Goal: Task Accomplishment & Management: Use online tool/utility

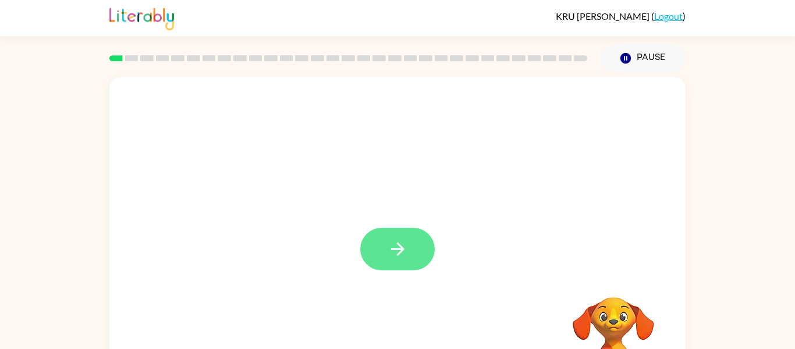
click at [391, 249] on icon "button" at bounding box center [397, 248] width 13 height 13
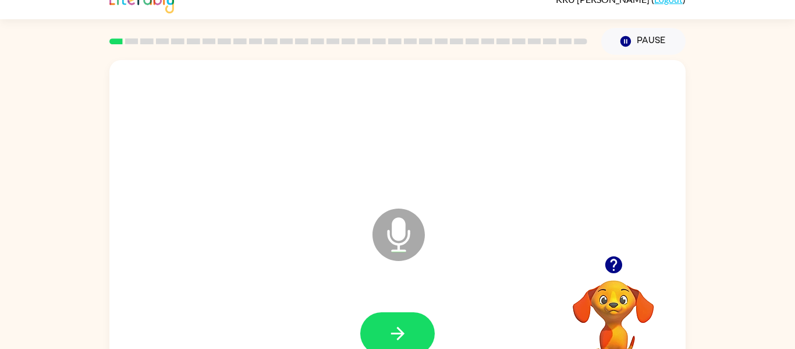
scroll to position [61, 0]
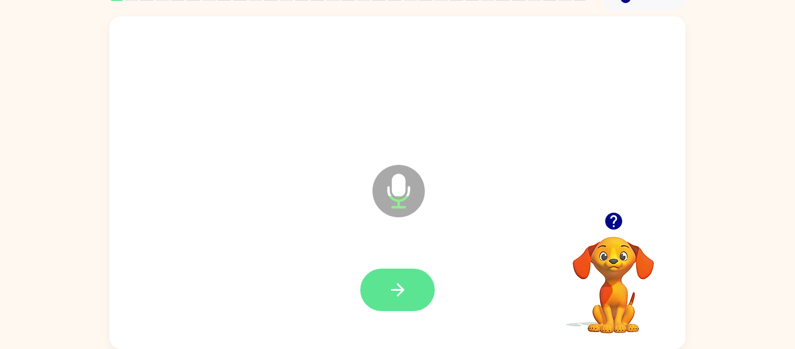
click at [422, 288] on button "button" at bounding box center [397, 289] width 75 height 42
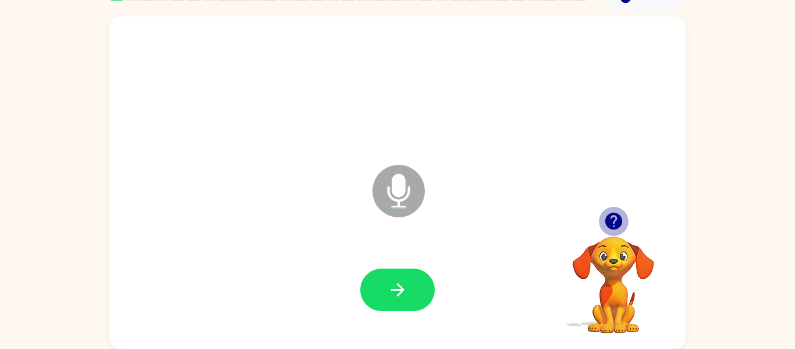
click at [609, 221] on icon "button" at bounding box center [613, 220] width 17 height 17
click at [617, 223] on video "Your browser must support playing .mp4 files to use Literably. Please try using…" at bounding box center [613, 276] width 116 height 116
click at [354, 306] on div at bounding box center [397, 289] width 553 height 95
click at [396, 261] on div at bounding box center [397, 289] width 553 height 95
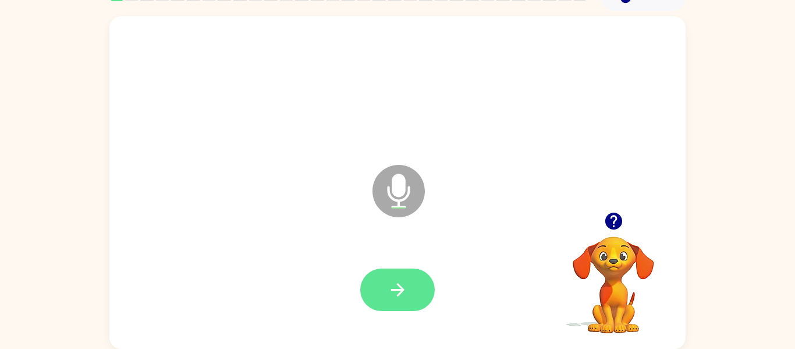
click at [414, 282] on button "button" at bounding box center [397, 289] width 75 height 42
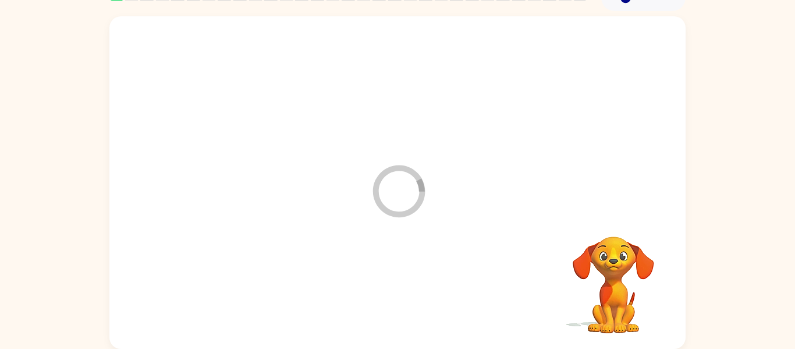
click at [420, 310] on div at bounding box center [397, 289] width 553 height 95
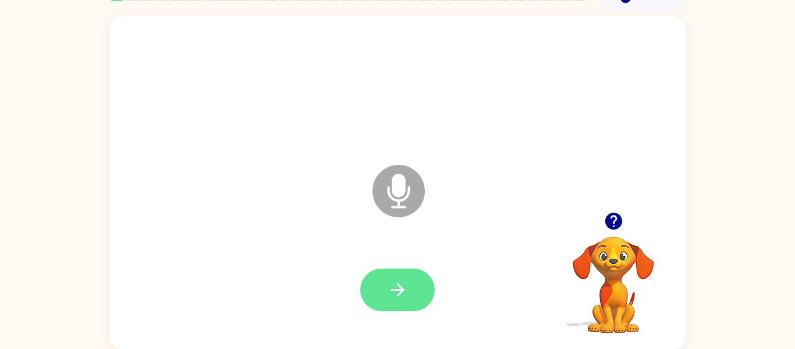
click at [419, 300] on button "button" at bounding box center [397, 289] width 75 height 42
click at [414, 304] on button "button" at bounding box center [397, 289] width 75 height 42
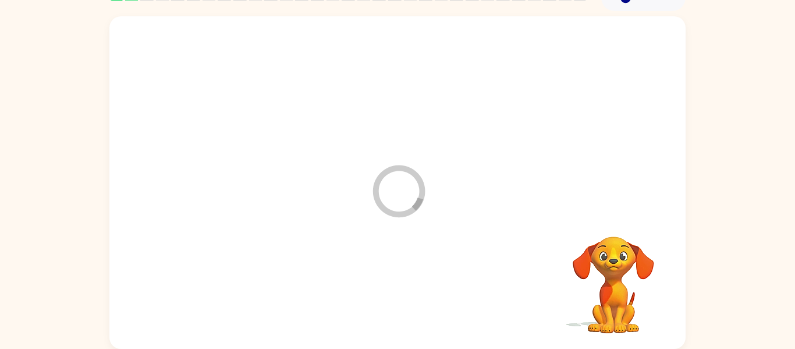
click at [430, 297] on div at bounding box center [397, 289] width 553 height 95
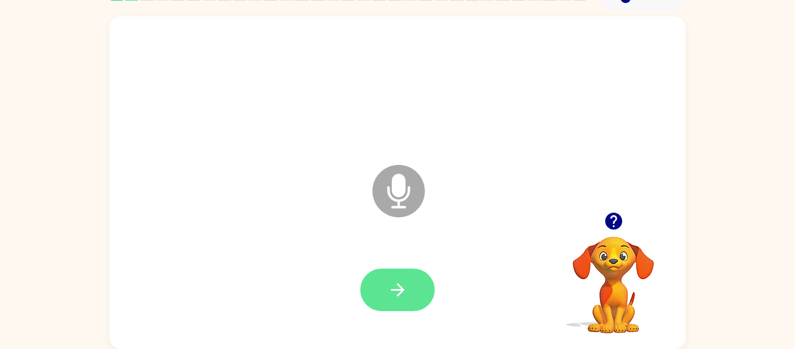
click at [417, 285] on button "button" at bounding box center [397, 289] width 75 height 42
click at [611, 224] on icon "button" at bounding box center [613, 220] width 17 height 17
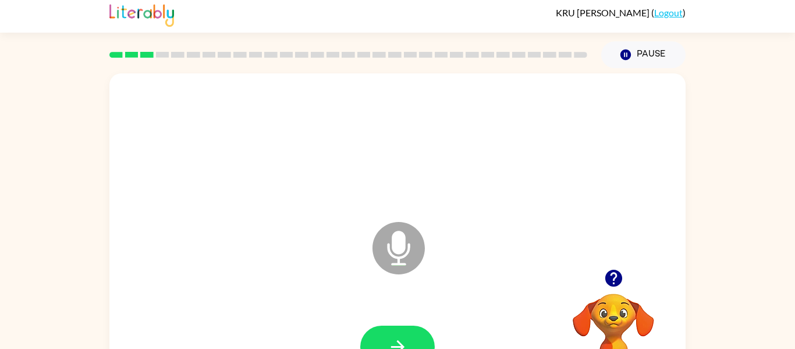
scroll to position [4, 0]
click at [614, 283] on icon "button" at bounding box center [613, 277] width 17 height 17
click at [601, 275] on video "Your browser must support playing .mp4 files to use Literably. Please try using…" at bounding box center [613, 333] width 116 height 116
click at [598, 299] on video "Your browser must support playing .mp4 files to use Literably. Please try using…" at bounding box center [613, 333] width 116 height 116
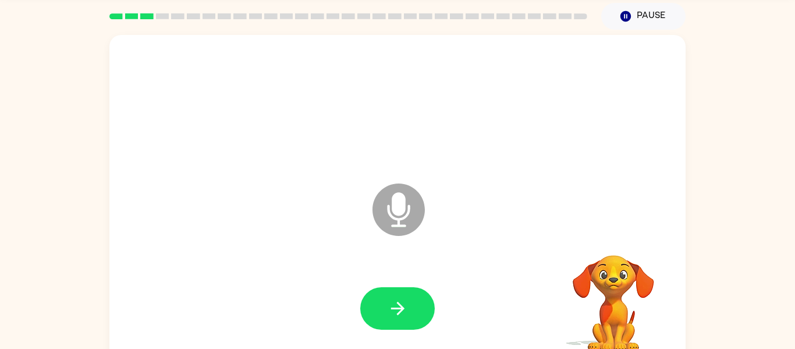
scroll to position [47, 0]
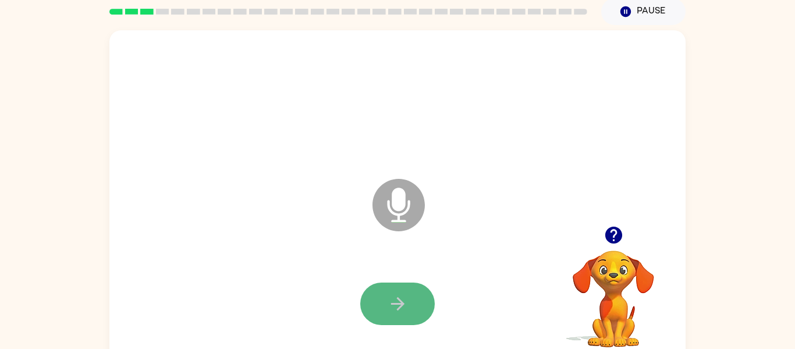
click at [375, 290] on button "button" at bounding box center [397, 303] width 75 height 42
click at [380, 306] on div at bounding box center [397, 303] width 75 height 42
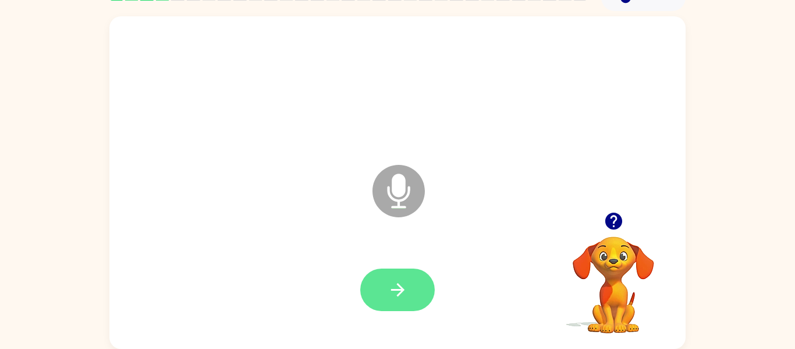
click at [371, 306] on button "button" at bounding box center [397, 289] width 75 height 42
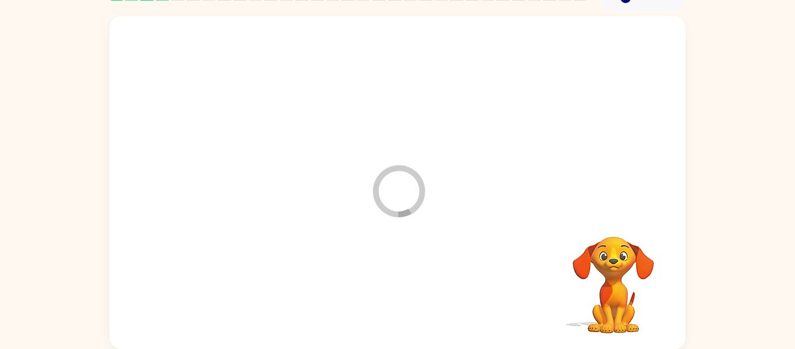
click at [377, 296] on div at bounding box center [397, 289] width 553 height 95
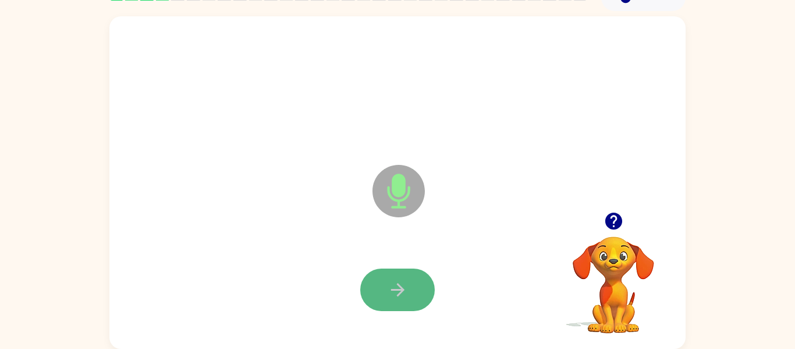
click at [407, 302] on button "button" at bounding box center [397, 289] width 75 height 42
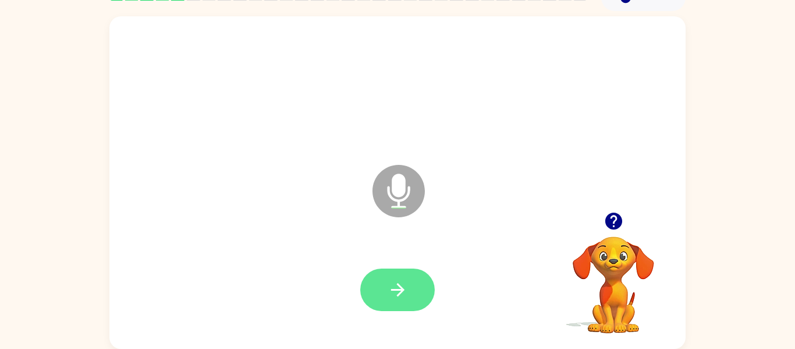
click at [433, 286] on button "button" at bounding box center [397, 289] width 75 height 42
click at [419, 287] on button "button" at bounding box center [397, 289] width 75 height 42
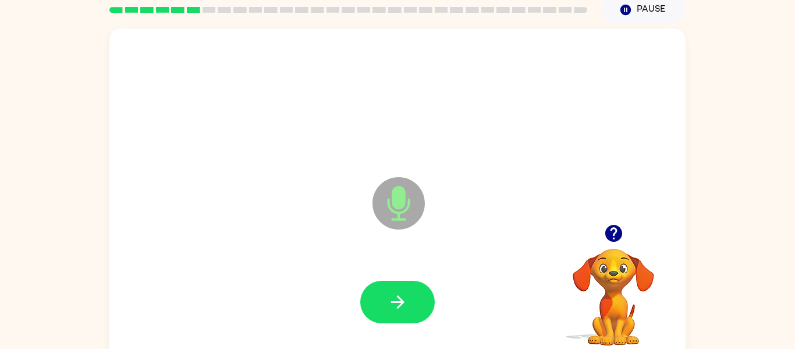
scroll to position [45, 0]
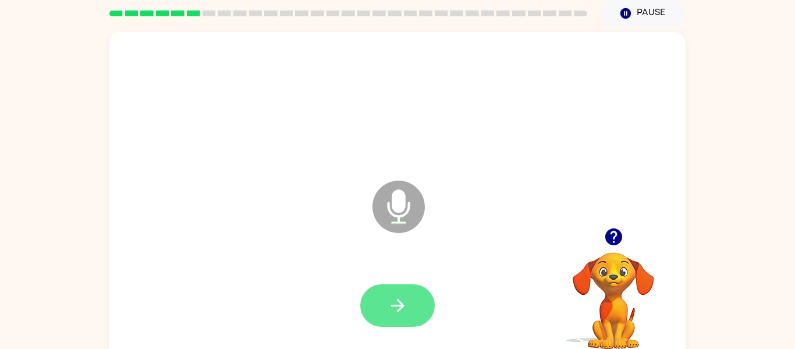
click at [384, 284] on button "button" at bounding box center [397, 305] width 75 height 42
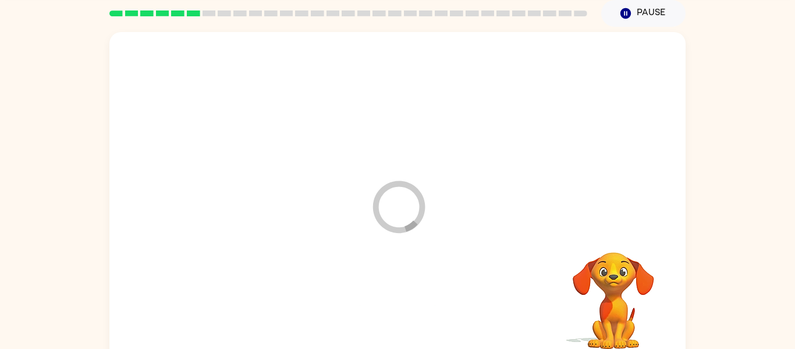
click at [389, 288] on div at bounding box center [397, 305] width 553 height 95
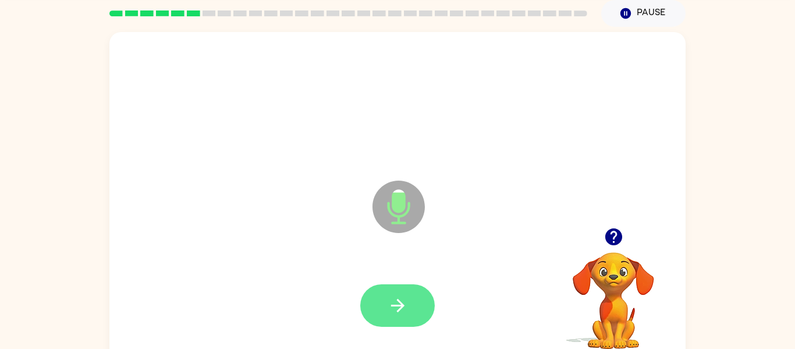
click at [361, 304] on button "button" at bounding box center [397, 305] width 75 height 42
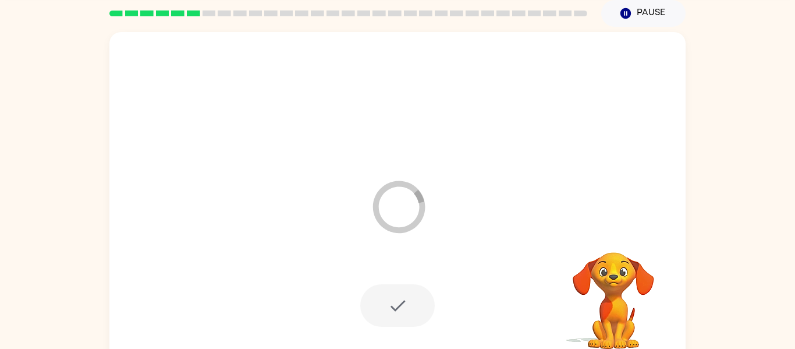
click at [393, 293] on div at bounding box center [397, 305] width 75 height 42
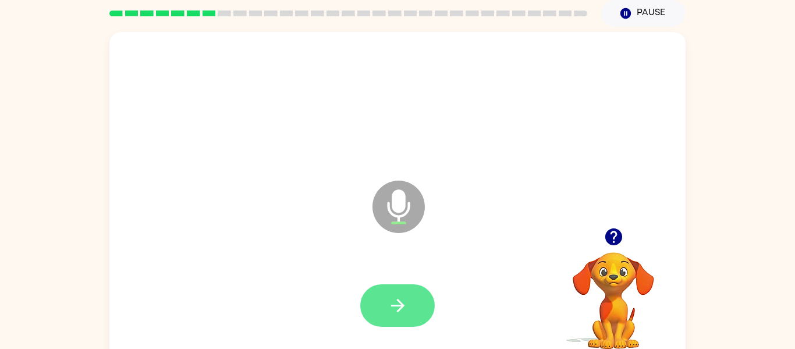
click at [399, 307] on icon "button" at bounding box center [398, 305] width 20 height 20
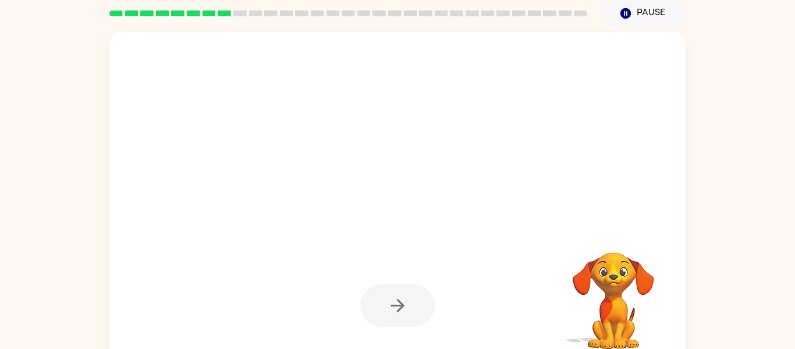
click at [395, 299] on div at bounding box center [397, 305] width 75 height 42
click at [394, 314] on div at bounding box center [397, 305] width 75 height 42
click at [390, 307] on div at bounding box center [397, 305] width 75 height 42
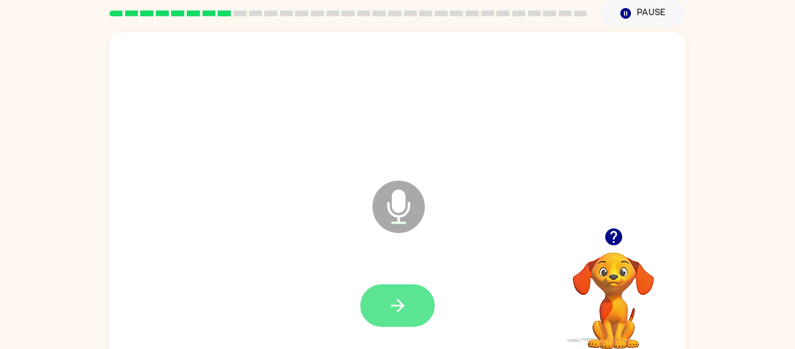
click at [388, 296] on icon "button" at bounding box center [398, 305] width 20 height 20
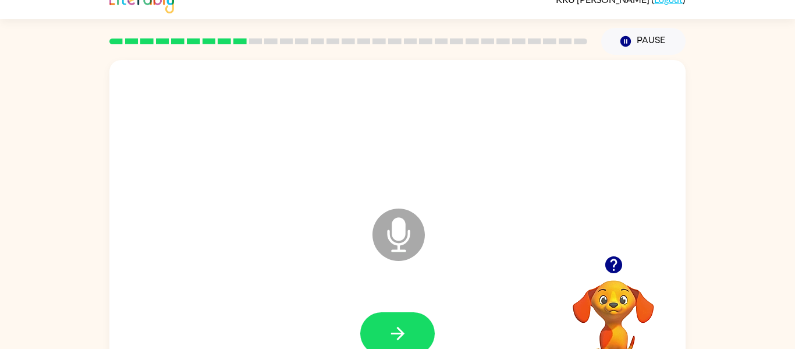
scroll to position [61, 0]
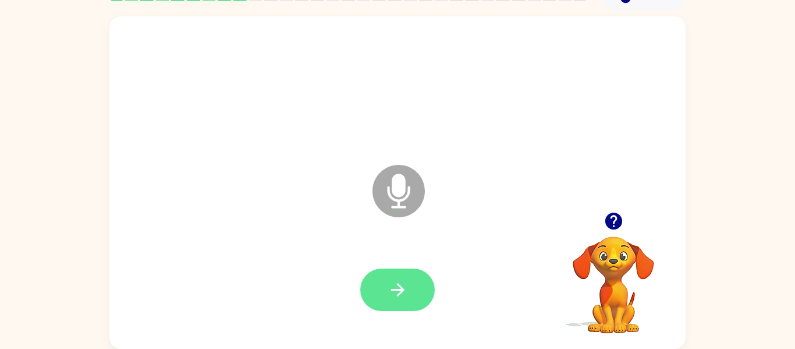
click at [386, 269] on button "button" at bounding box center [397, 289] width 75 height 42
click at [363, 293] on button "button" at bounding box center [397, 289] width 75 height 42
click at [380, 271] on div at bounding box center [397, 289] width 75 height 42
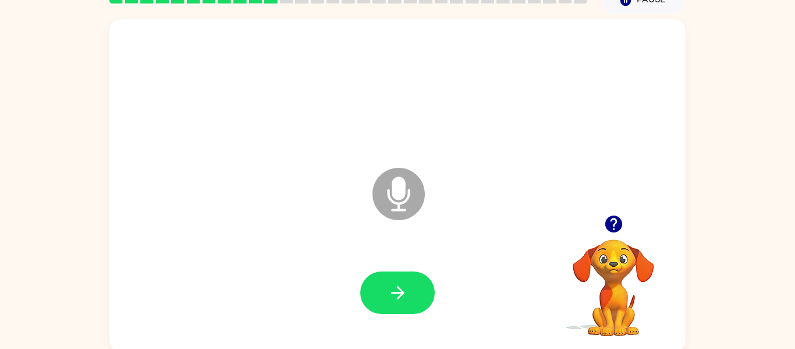
scroll to position [56, 0]
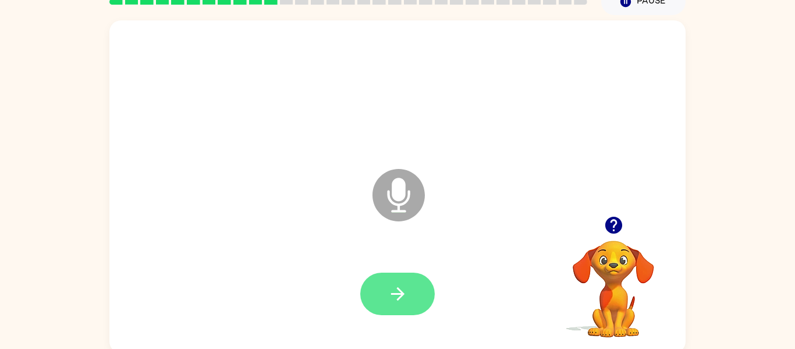
click at [388, 272] on button "button" at bounding box center [397, 293] width 75 height 42
click at [395, 293] on div at bounding box center [397, 293] width 75 height 42
click at [399, 283] on icon "button" at bounding box center [398, 293] width 20 height 20
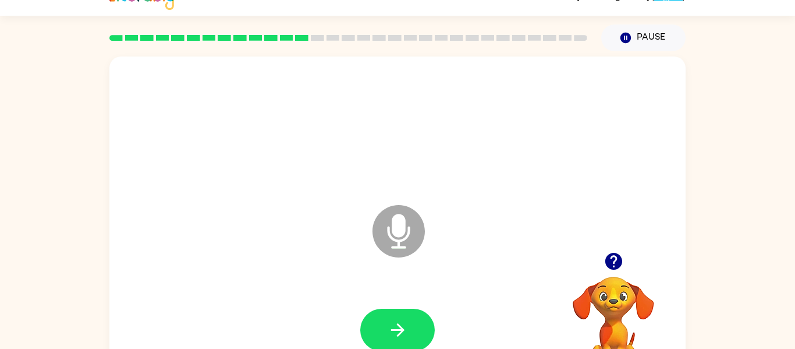
scroll to position [20, 0]
click at [617, 258] on icon "button" at bounding box center [613, 261] width 17 height 17
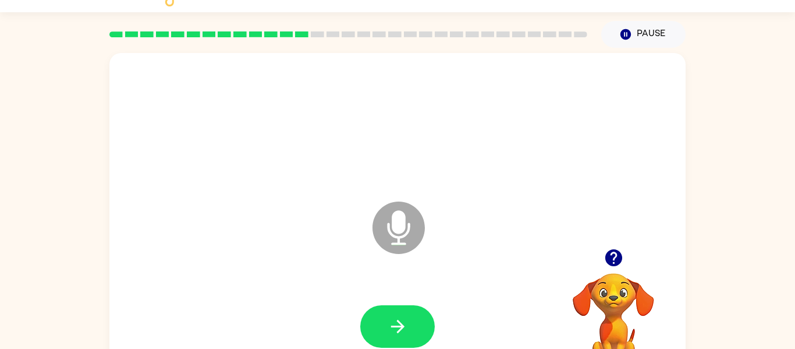
scroll to position [23, 0]
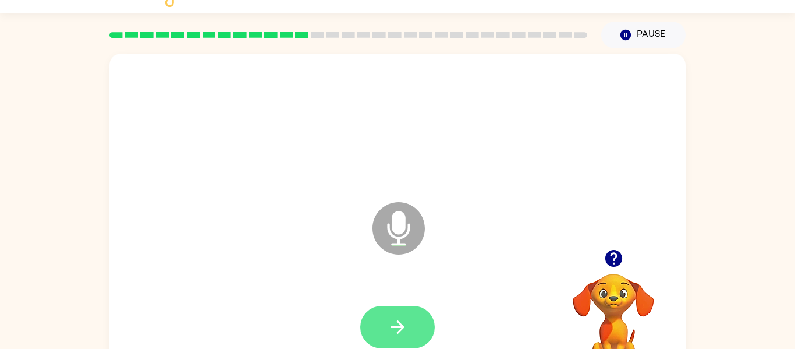
click at [397, 317] on icon "button" at bounding box center [398, 327] width 20 height 20
click at [384, 327] on button "button" at bounding box center [397, 327] width 75 height 42
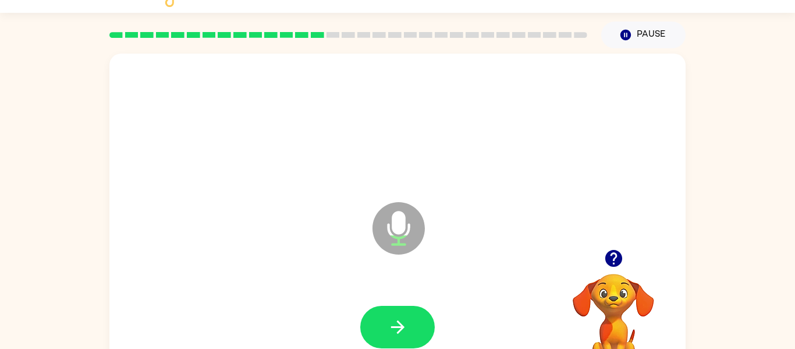
click at [397, 302] on div at bounding box center [397, 326] width 553 height 95
click at [390, 307] on button "button" at bounding box center [397, 327] width 75 height 42
click at [390, 307] on div at bounding box center [397, 326] width 553 height 95
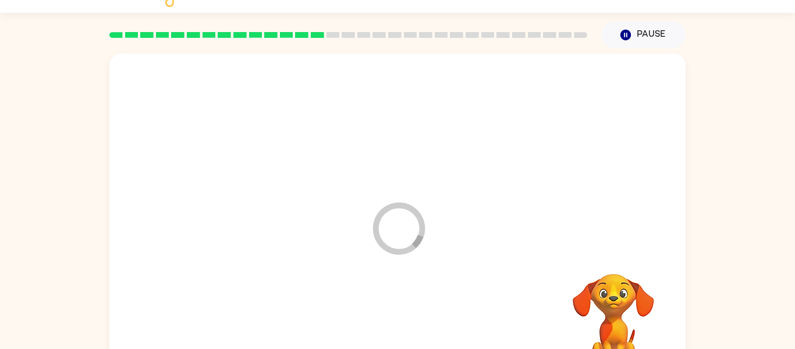
click at [391, 309] on div at bounding box center [397, 326] width 553 height 95
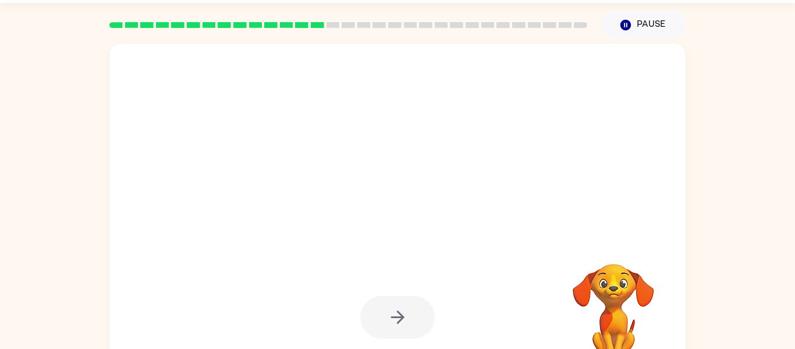
scroll to position [36, 0]
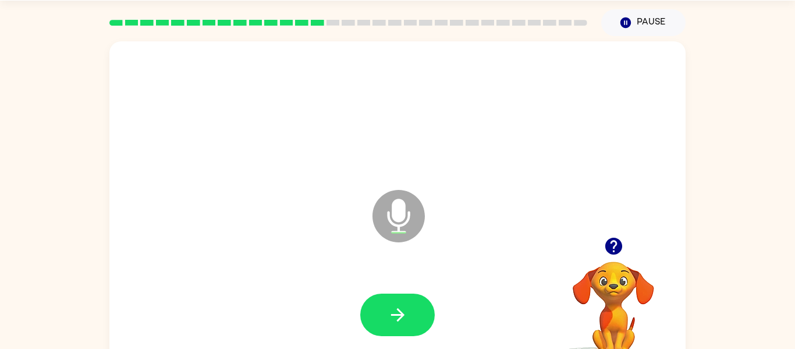
click at [341, 340] on div at bounding box center [397, 314] width 553 height 95
click at [374, 295] on button "button" at bounding box center [397, 314] width 75 height 42
click at [410, 274] on icon "Microphone The Microphone is here when it is your turn to talk" at bounding box center [457, 230] width 175 height 87
click at [405, 297] on button "button" at bounding box center [397, 314] width 75 height 42
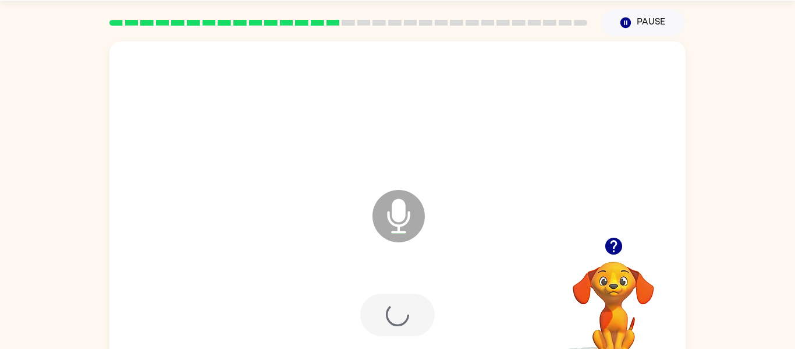
click at [393, 328] on div at bounding box center [397, 314] width 75 height 42
click at [398, 314] on div at bounding box center [397, 314] width 75 height 42
click at [386, 334] on button "button" at bounding box center [397, 314] width 75 height 42
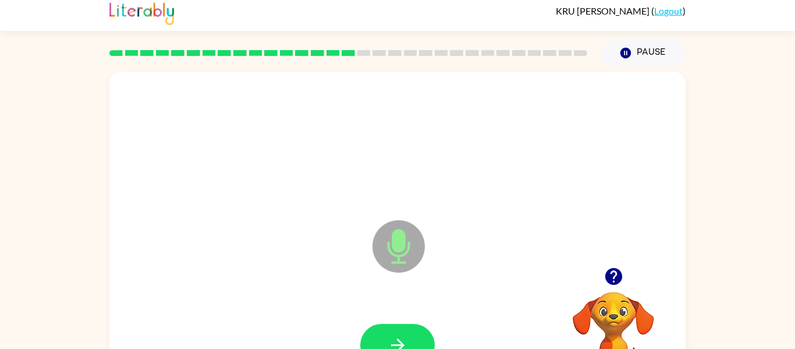
scroll to position [4, 0]
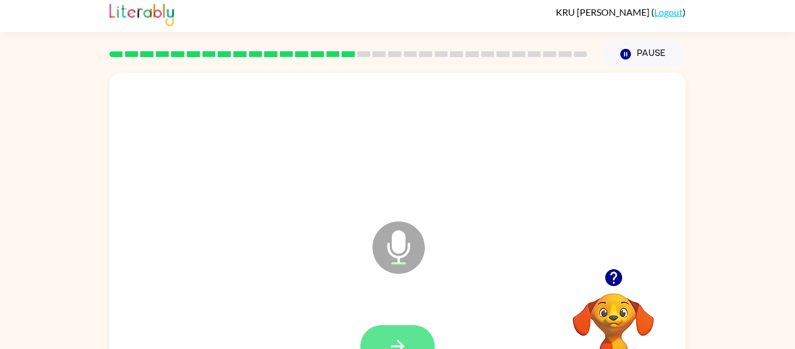
click at [373, 345] on button "button" at bounding box center [397, 346] width 75 height 42
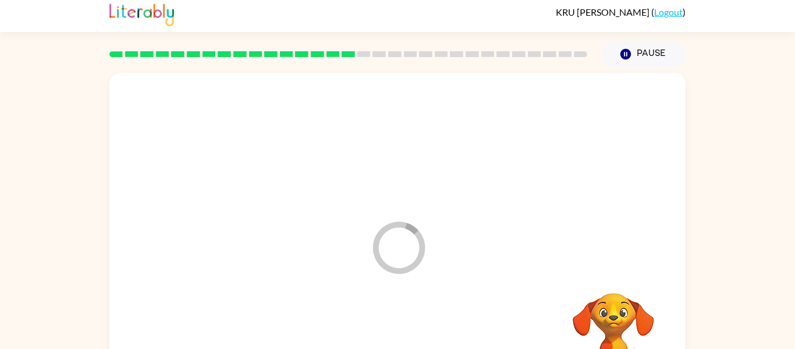
click at [381, 332] on div at bounding box center [397, 346] width 553 height 95
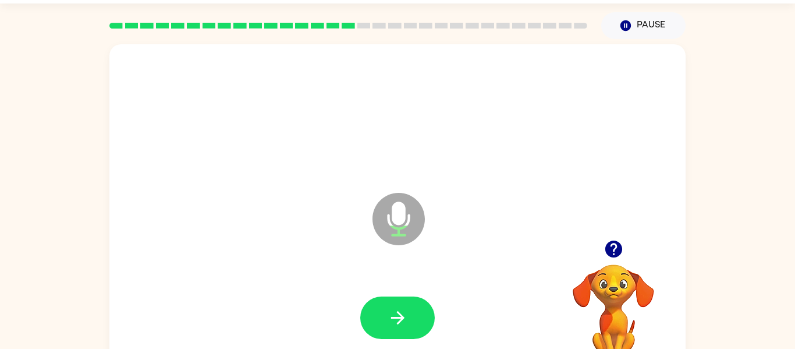
scroll to position [61, 0]
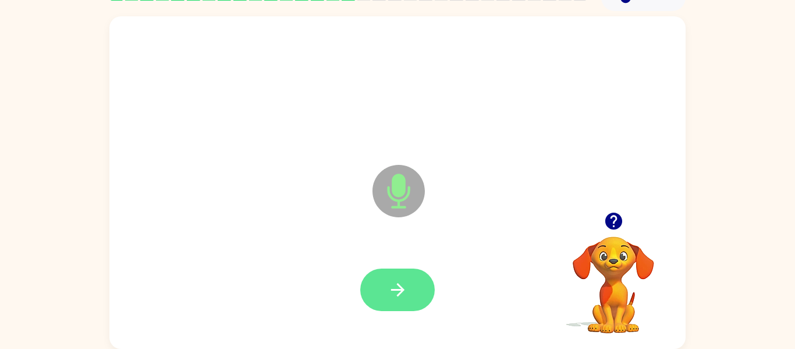
click at [408, 282] on button "button" at bounding box center [397, 289] width 75 height 42
click at [398, 298] on div at bounding box center [397, 289] width 75 height 42
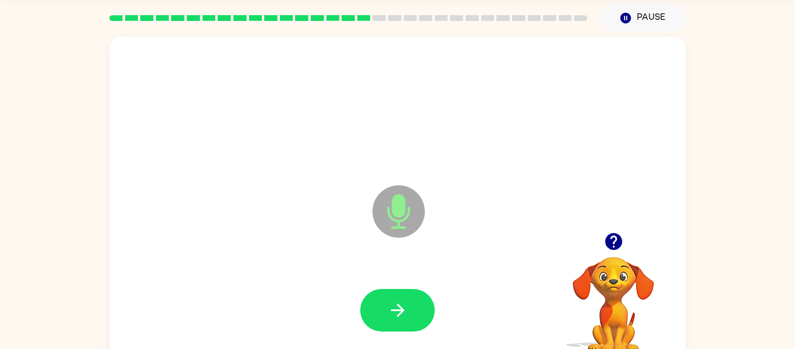
scroll to position [42, 0]
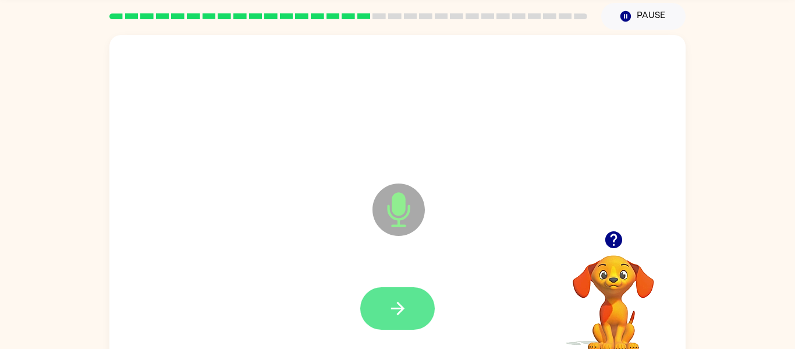
click at [396, 294] on button "button" at bounding box center [397, 308] width 75 height 42
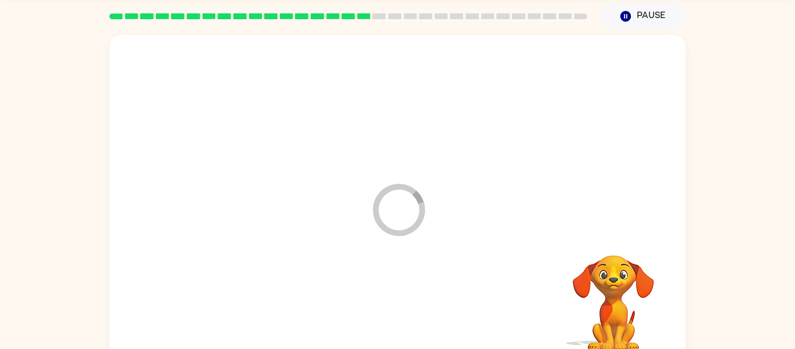
click at [395, 310] on div at bounding box center [397, 308] width 553 height 95
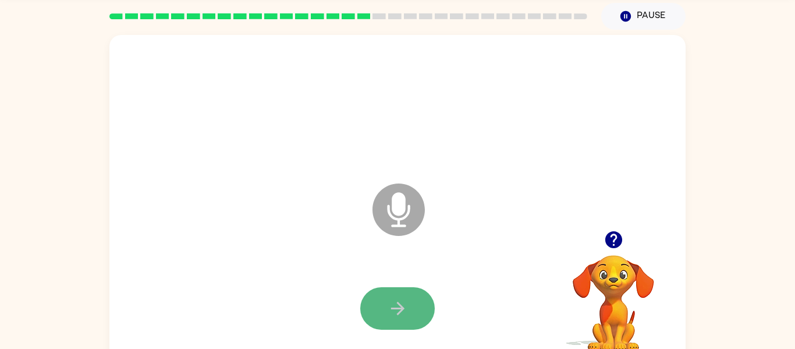
click at [399, 310] on icon "button" at bounding box center [398, 308] width 20 height 20
click at [399, 290] on button "button" at bounding box center [397, 308] width 75 height 42
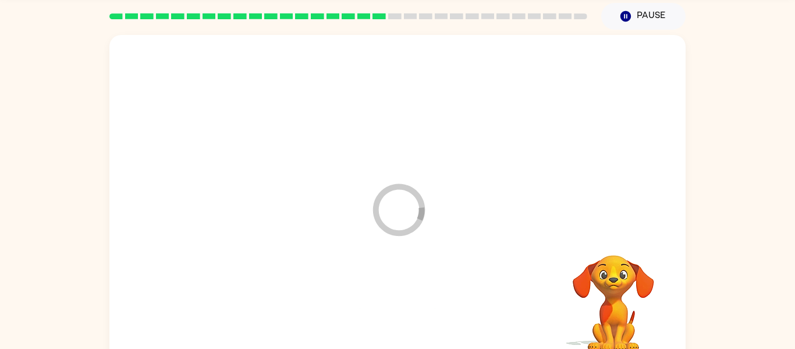
click at [387, 306] on div at bounding box center [397, 308] width 553 height 95
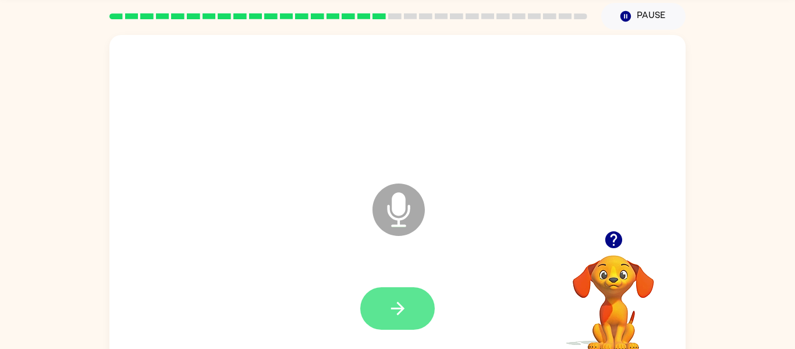
click at [424, 321] on button "button" at bounding box center [397, 308] width 75 height 42
click at [381, 306] on button "button" at bounding box center [397, 308] width 75 height 42
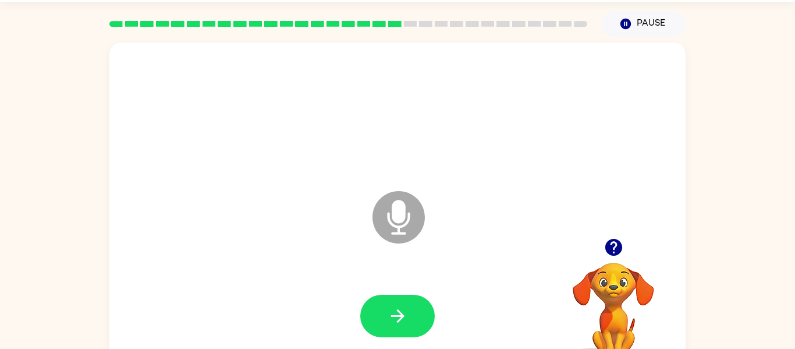
scroll to position [61, 0]
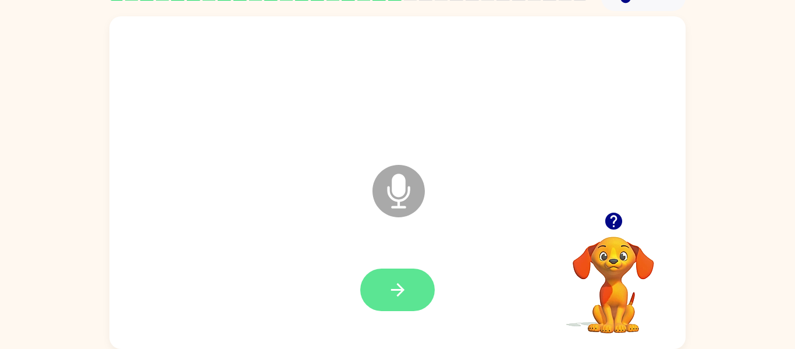
click at [408, 286] on button "button" at bounding box center [397, 289] width 75 height 42
click at [377, 296] on button "button" at bounding box center [397, 289] width 75 height 42
click at [402, 268] on button "button" at bounding box center [397, 289] width 75 height 42
click at [393, 280] on icon "button" at bounding box center [398, 289] width 20 height 20
click at [384, 278] on button "button" at bounding box center [397, 289] width 75 height 42
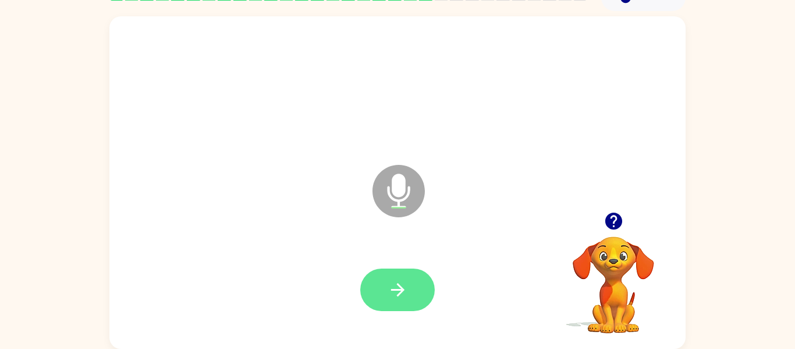
click at [398, 288] on icon "button" at bounding box center [398, 289] width 20 height 20
click at [402, 289] on icon "button" at bounding box center [397, 289] width 13 height 13
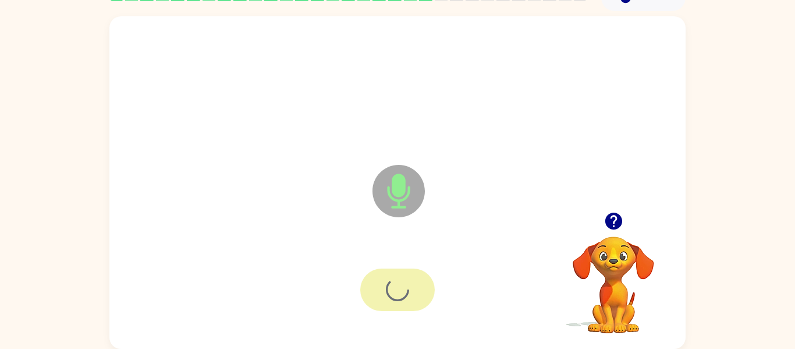
click at [394, 275] on div at bounding box center [397, 289] width 75 height 42
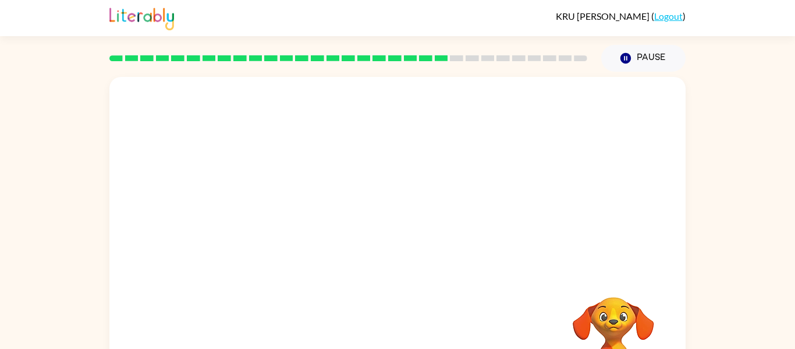
scroll to position [2, 0]
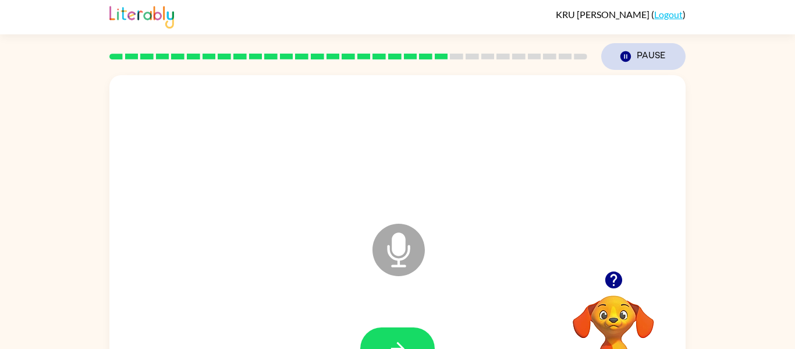
click at [644, 63] on button "Pause Pause" at bounding box center [643, 56] width 84 height 27
